Goal: Task Accomplishment & Management: Use online tool/utility

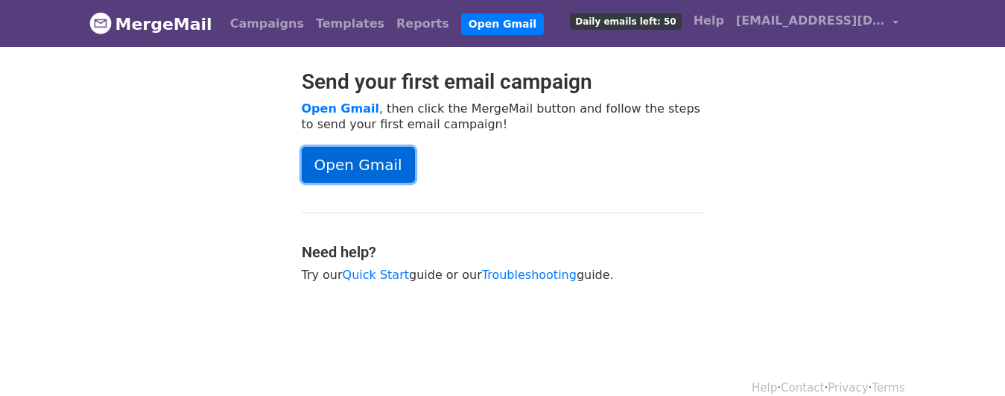
click at [347, 166] on link "Open Gmail" at bounding box center [358, 165] width 113 height 36
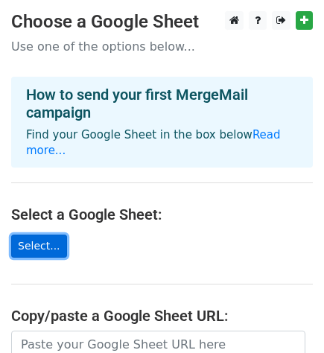
click at [38, 235] on link "Select..." at bounding box center [39, 246] width 56 height 23
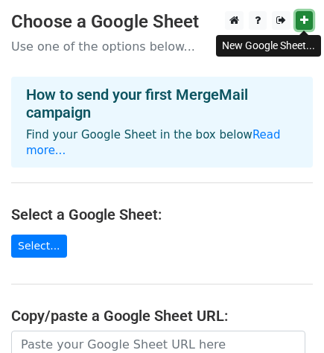
click at [305, 20] on icon at bounding box center [304, 20] width 8 height 10
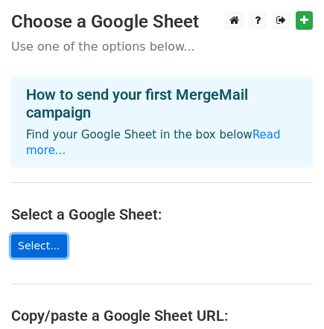
click at [27, 235] on link "Select..." at bounding box center [39, 246] width 56 height 23
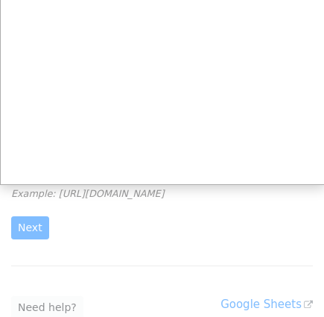
scroll to position [112, 0]
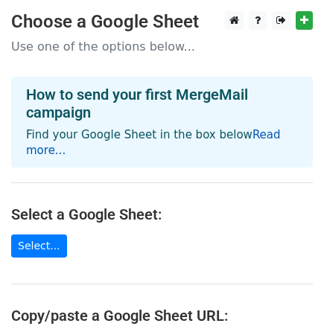
click at [253, 136] on link "Read more..." at bounding box center [153, 142] width 255 height 29
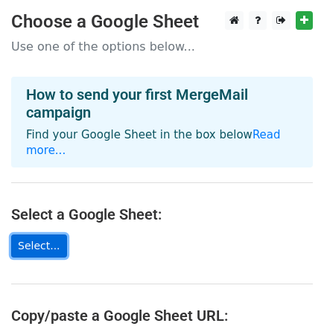
click at [38, 235] on link "Select..." at bounding box center [39, 246] width 56 height 23
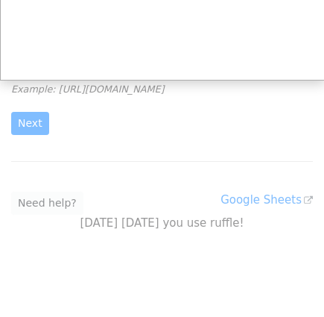
scroll to position [297, 0]
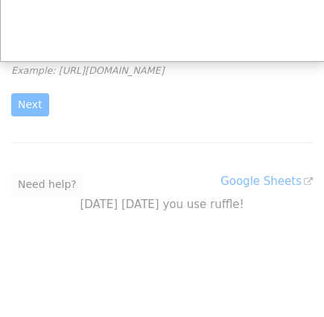
click at [29, 91] on div at bounding box center [162, 10] width 324 height 614
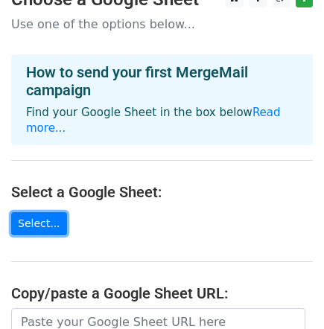
scroll to position [0, 0]
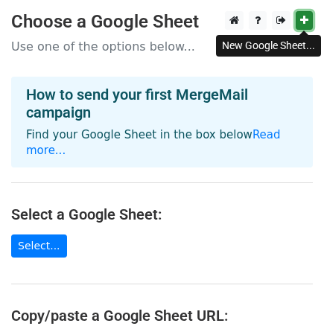
click at [304, 22] on icon at bounding box center [304, 20] width 8 height 10
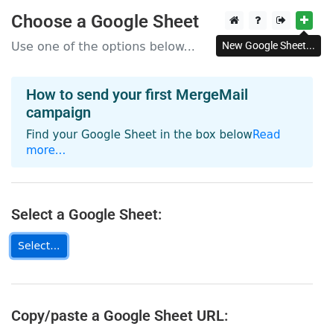
click at [37, 235] on link "Select..." at bounding box center [39, 246] width 56 height 23
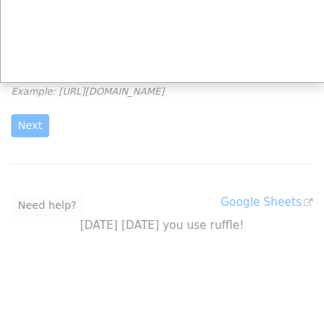
scroll to position [297, 0]
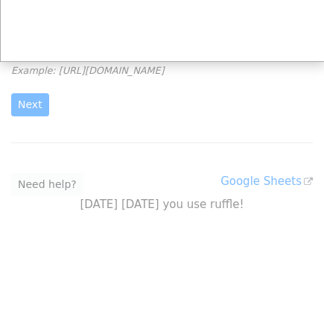
click at [203, 115] on div at bounding box center [162, 10] width 324 height 614
